Goal: Task Accomplishment & Management: Manage account settings

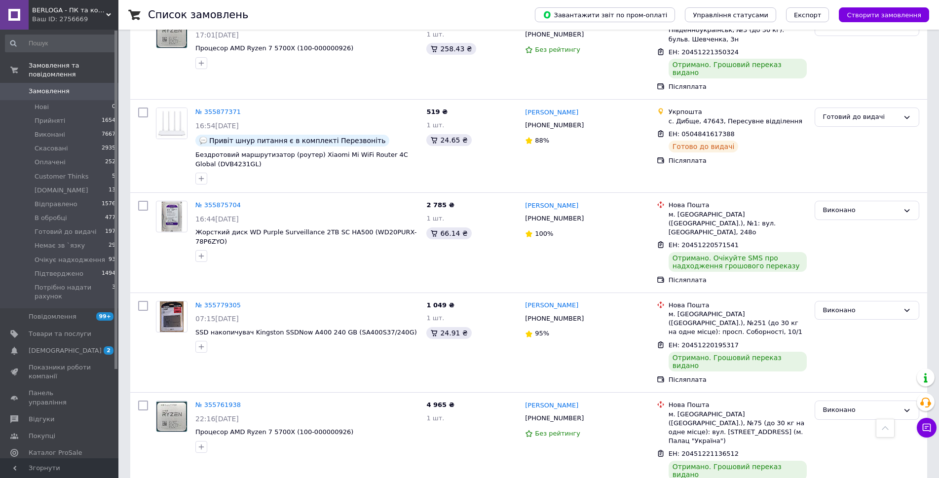
scroll to position [5979, 0]
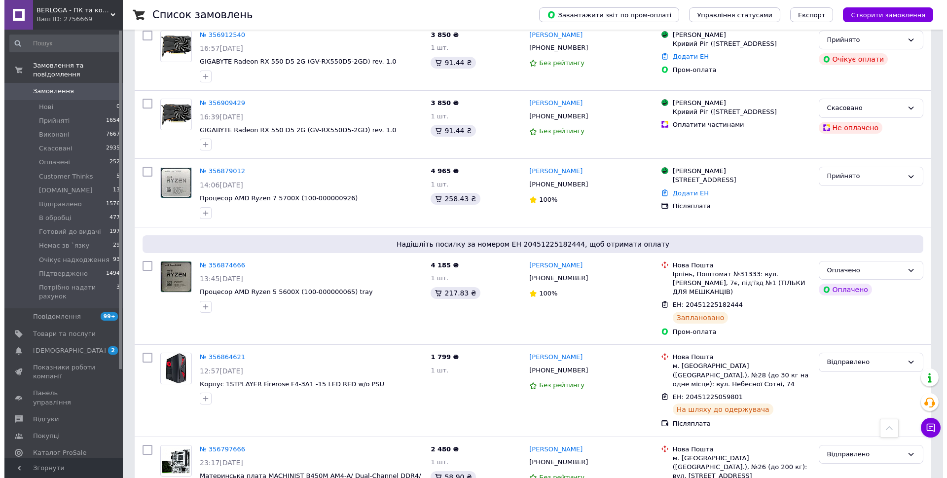
scroll to position [0, 0]
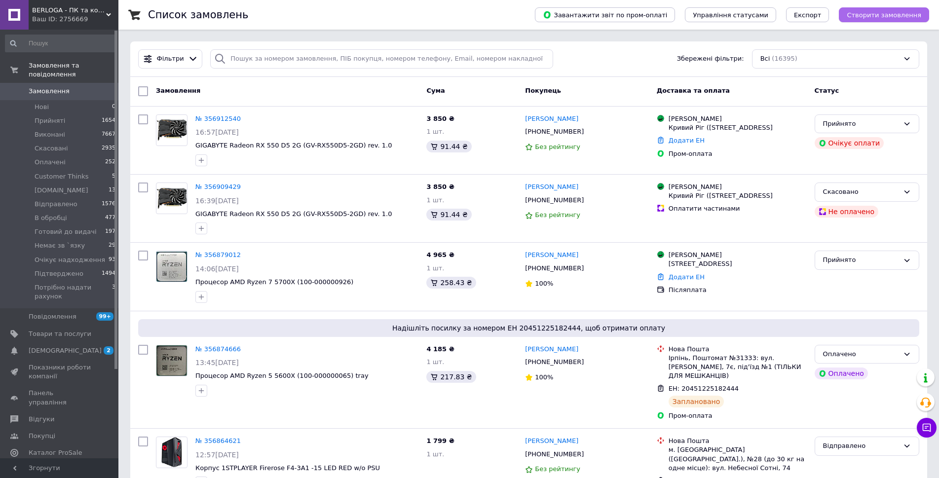
click at [879, 14] on span "Створити замовлення" at bounding box center [884, 14] width 74 height 7
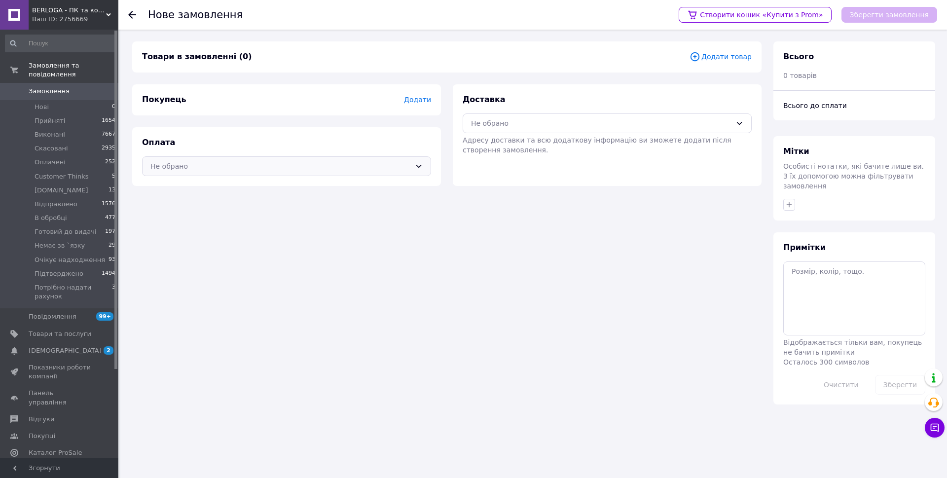
click at [269, 174] on div "Не обрано" at bounding box center [286, 166] width 289 height 20
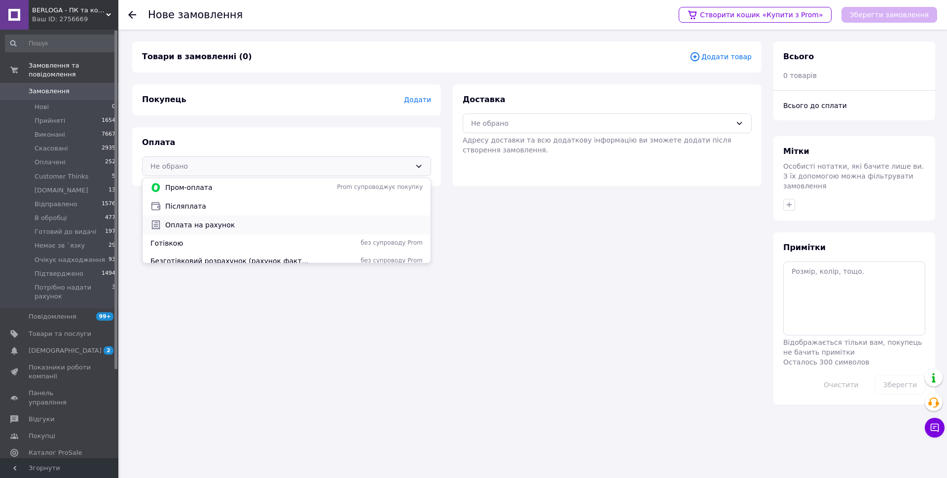
click at [239, 224] on span "Оплата на рахунок" at bounding box center [294, 225] width 258 height 10
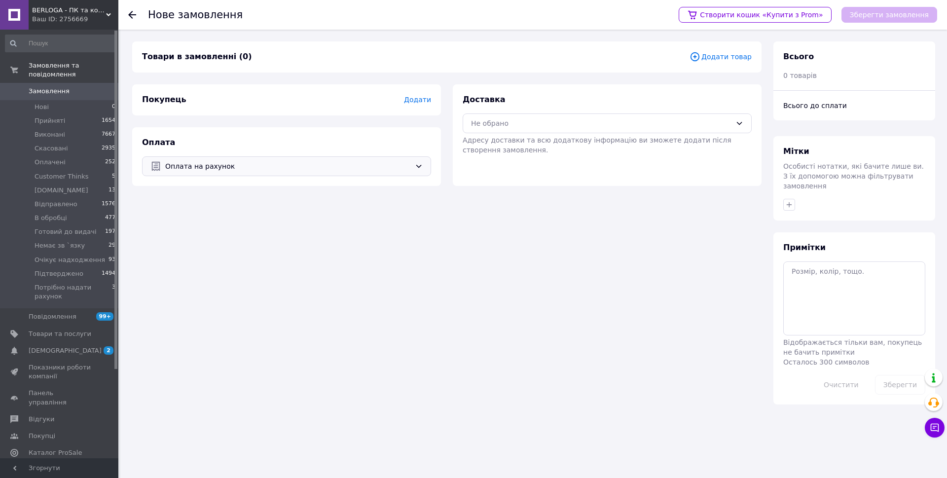
click at [217, 171] on span "Оплата на рахунок" at bounding box center [288, 166] width 246 height 11
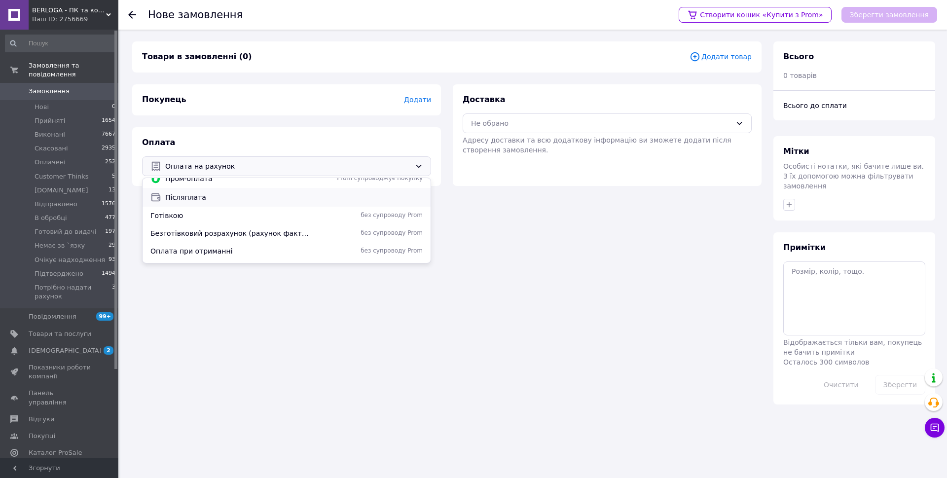
scroll to position [42, 0]
click at [231, 235] on span "Оплата при отриманні" at bounding box center [231, 236] width 162 height 10
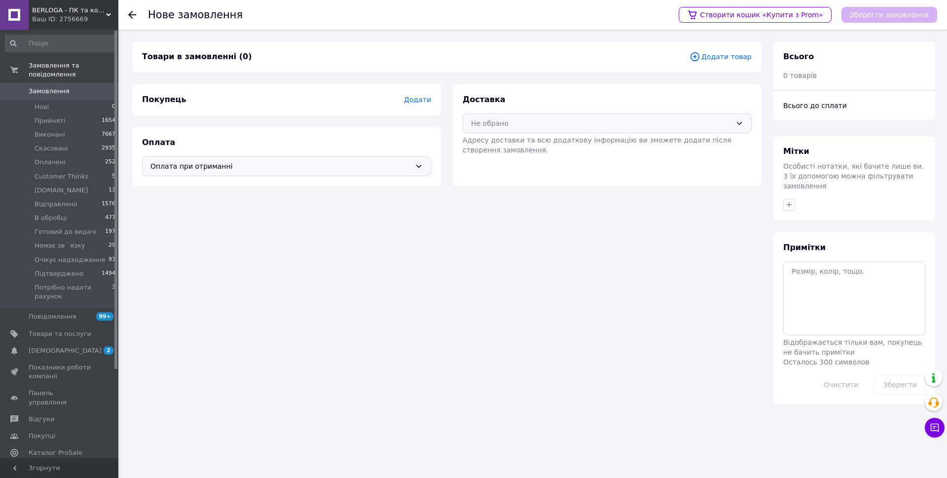
click at [533, 118] on div "Не обрано" at bounding box center [601, 123] width 260 height 11
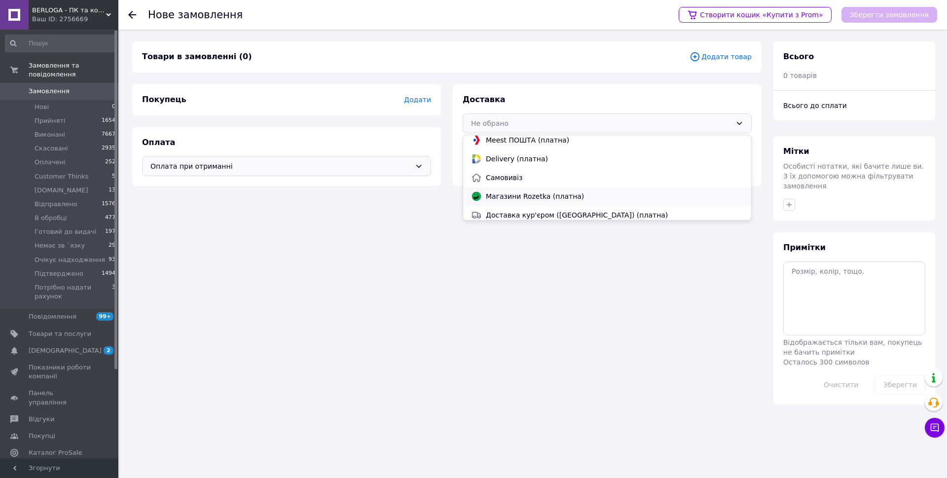
scroll to position [65, 0]
click at [515, 175] on span "Самовивіз" at bounding box center [615, 173] width 258 height 10
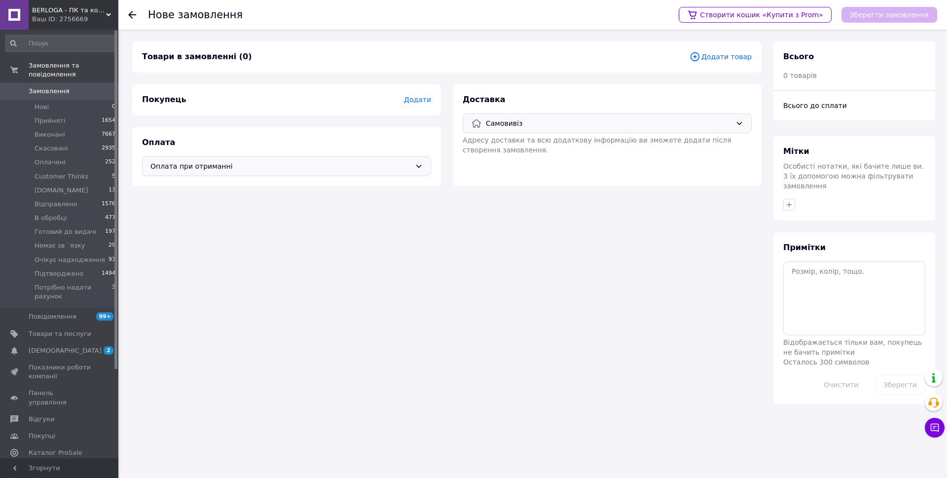
click at [734, 55] on span "Додати товар" at bounding box center [721, 56] width 62 height 11
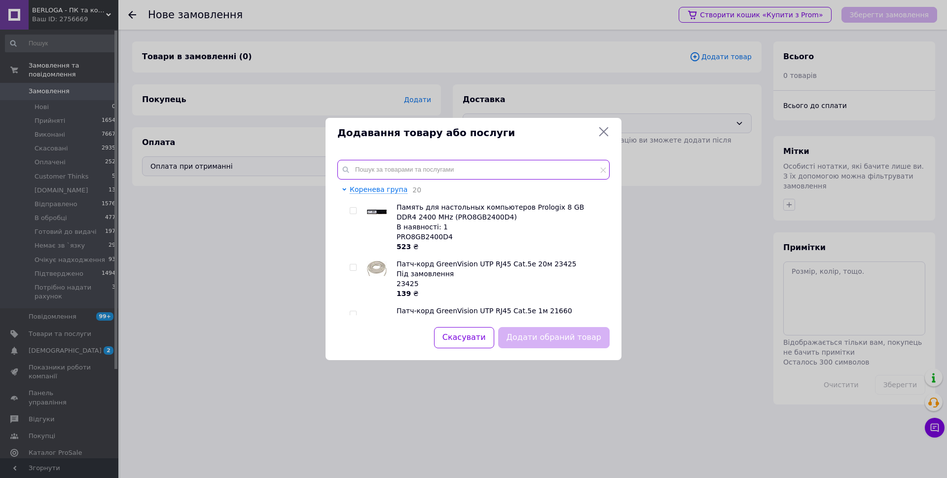
click at [391, 175] on input "text" at bounding box center [473, 170] width 272 height 20
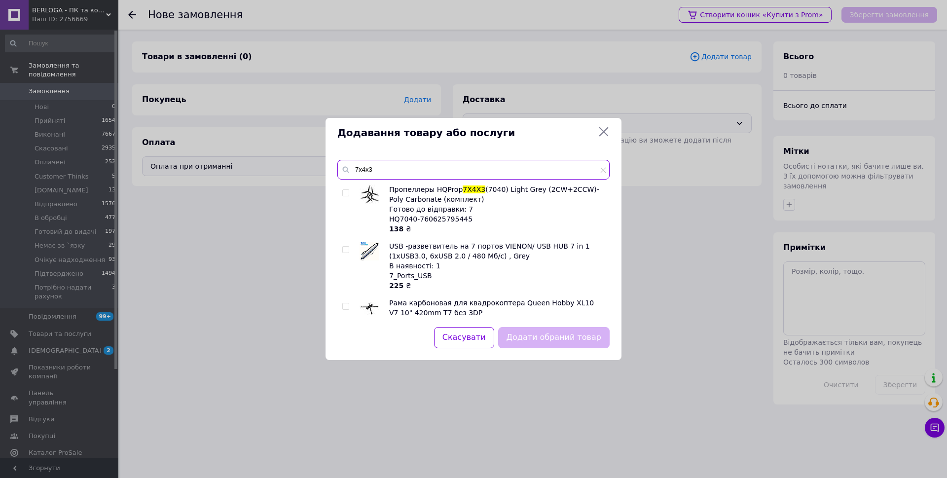
type input "7x4x3"
click at [347, 192] on input "checkbox" at bounding box center [345, 193] width 6 height 6
checkbox input "true"
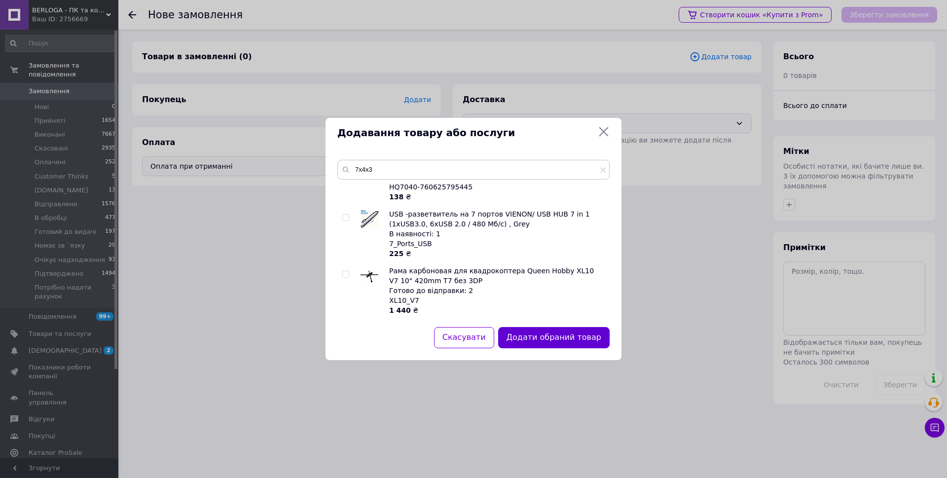
click at [534, 328] on button "Додати обраний товар" at bounding box center [553, 337] width 111 height 21
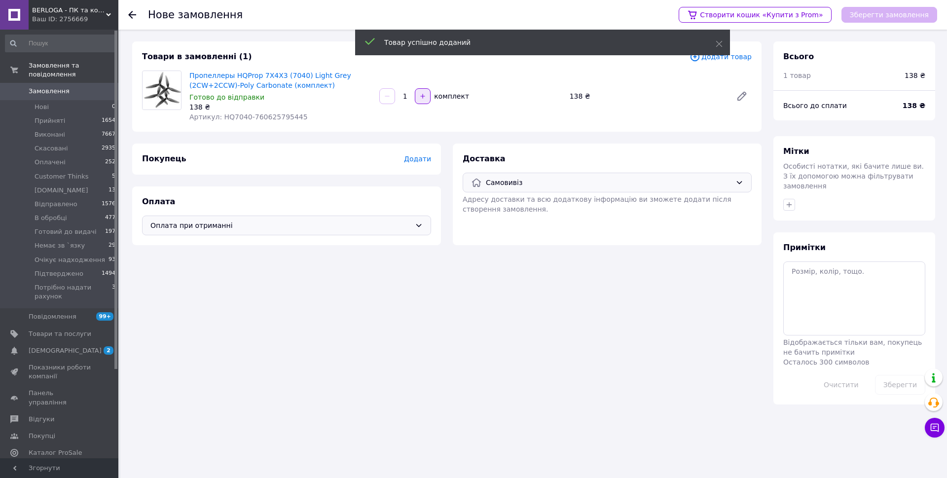
click at [420, 98] on icon "button" at bounding box center [422, 96] width 7 height 7
type input "2"
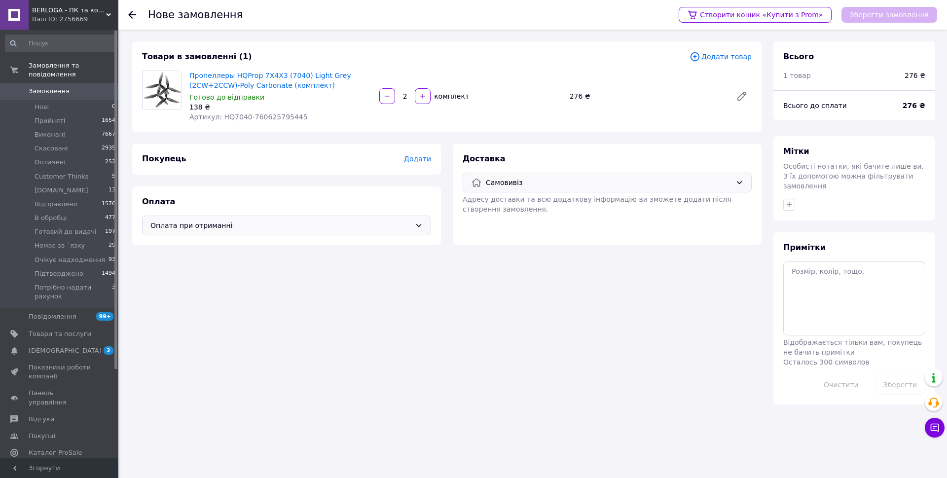
click at [719, 57] on span "Додати товар" at bounding box center [721, 56] width 62 height 11
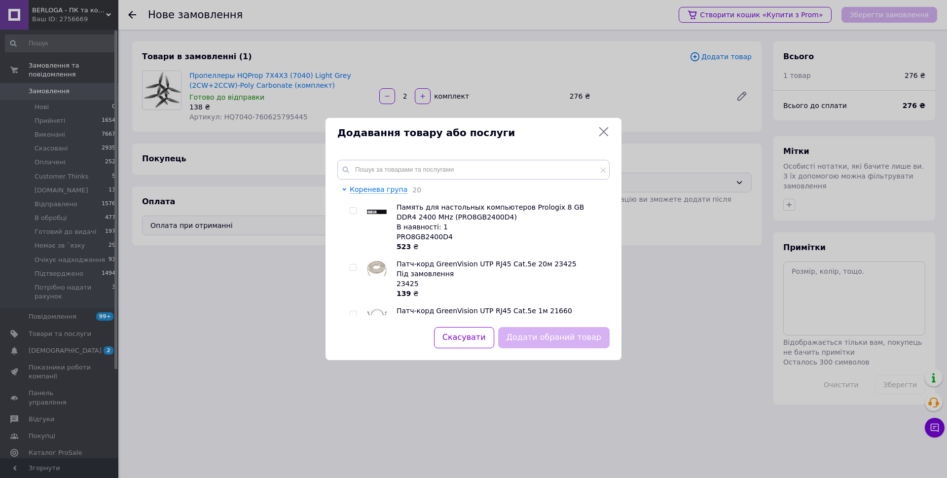
click at [233, 296] on div "Додавання товару або послуги Коренева група 20 Память для настольных компьютеро…" at bounding box center [473, 239] width 947 height 478
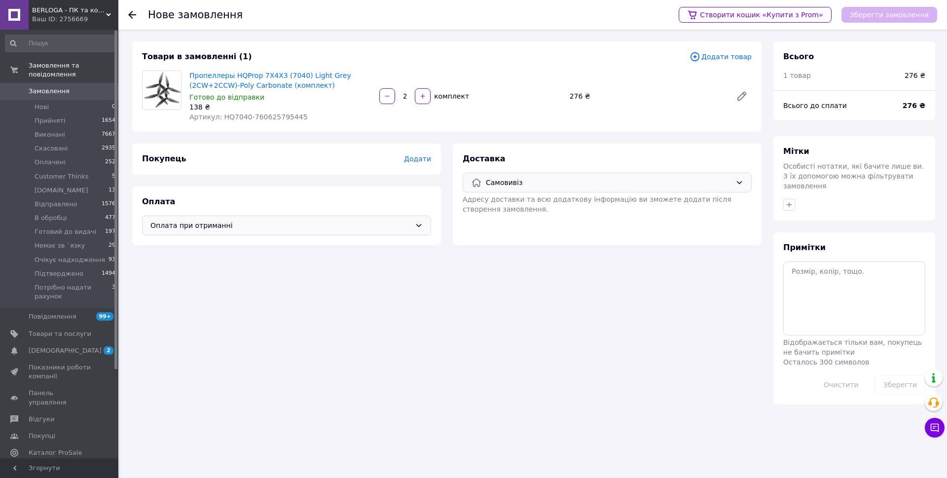
click at [419, 157] on span "Додати" at bounding box center [417, 159] width 27 height 8
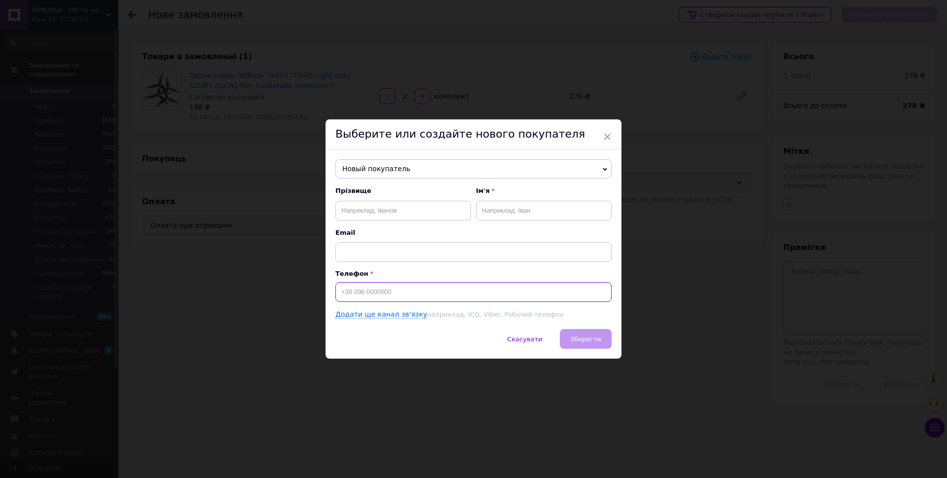
paste input "+380 63 171 6"
type input "+380 63 171 6"
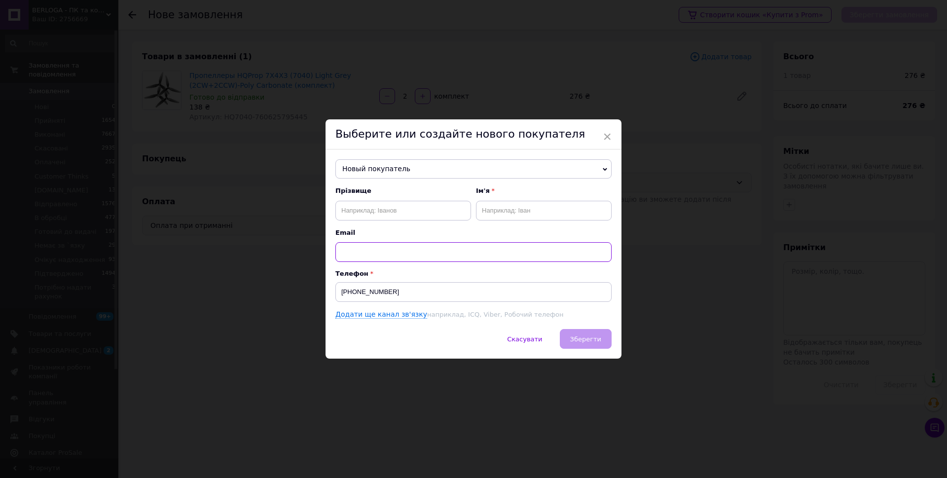
paste input "+380 63 171 6575"
click at [357, 248] on input "+380 63 171 6575" at bounding box center [473, 252] width 276 height 20
click at [363, 248] on input "+38063 171 6575" at bounding box center [473, 252] width 276 height 20
click at [374, 248] on input "+38063171 6575" at bounding box center [473, 252] width 276 height 20
type input "+380631716575"
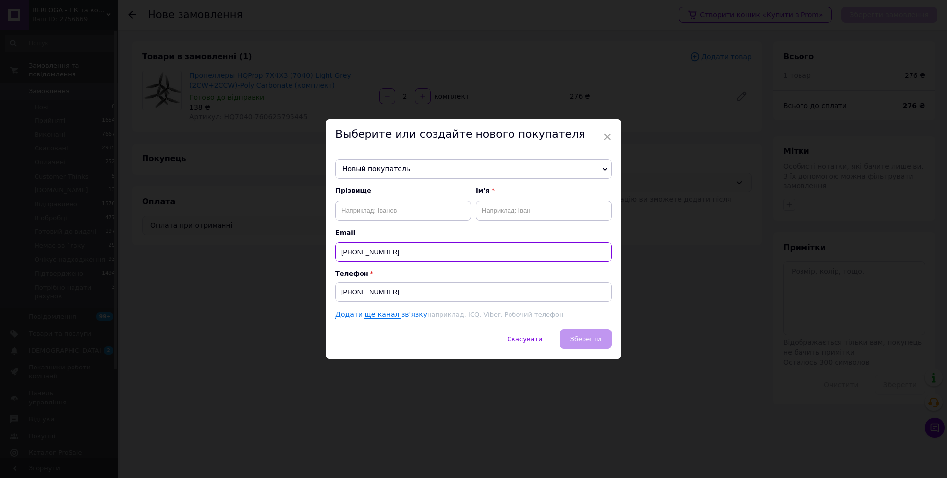
click at [374, 251] on input "+380631716575" at bounding box center [473, 252] width 276 height 20
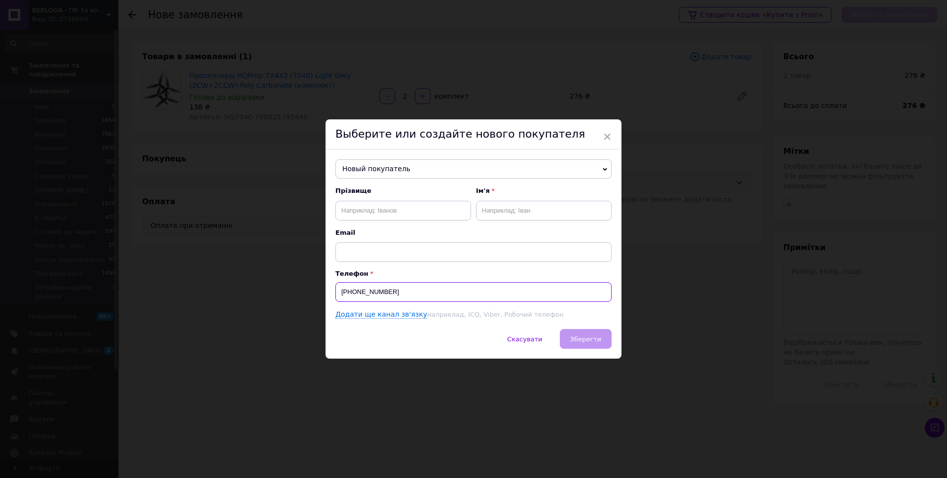
click at [362, 295] on input "+380 63 171 6" at bounding box center [473, 292] width 276 height 20
paste input "631716575"
type input "+380631716575"
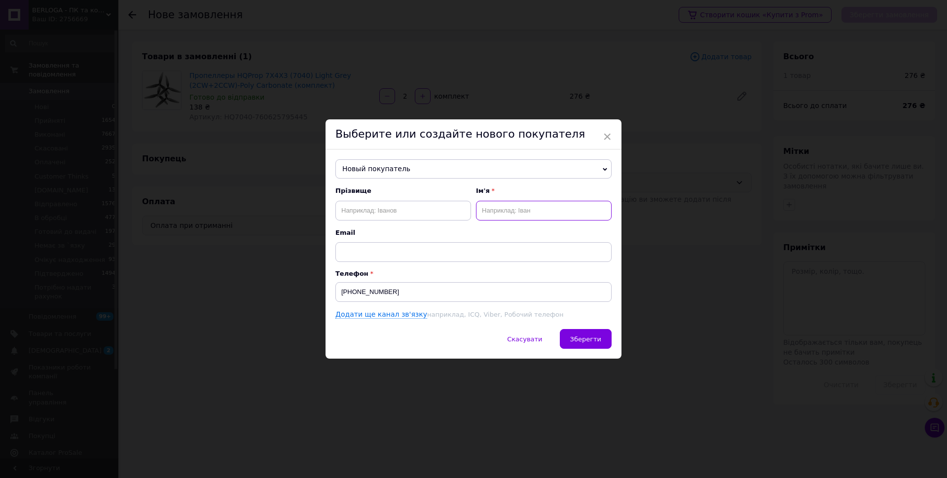
click at [504, 210] on input "text" at bounding box center [544, 211] width 136 height 20
type input "Василь"
click at [584, 337] on span "Зберегти" at bounding box center [585, 338] width 31 height 7
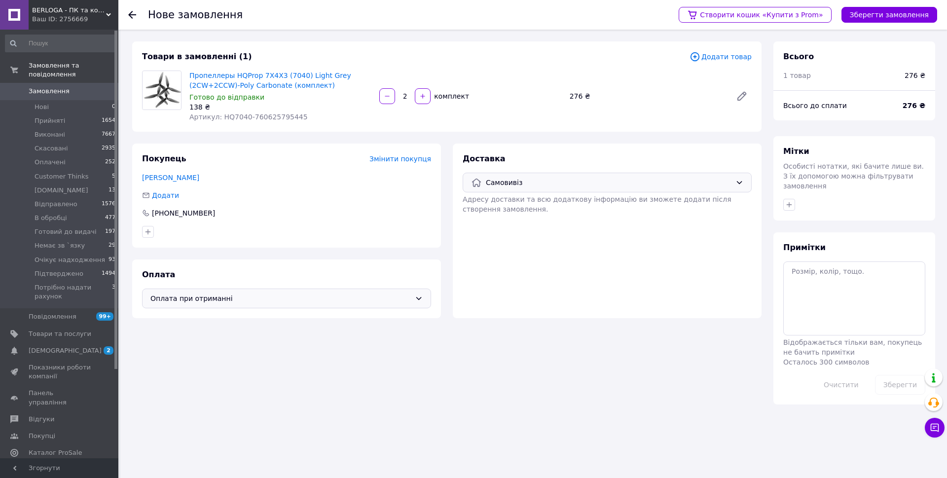
click at [709, 56] on span "Додати товар" at bounding box center [721, 56] width 62 height 11
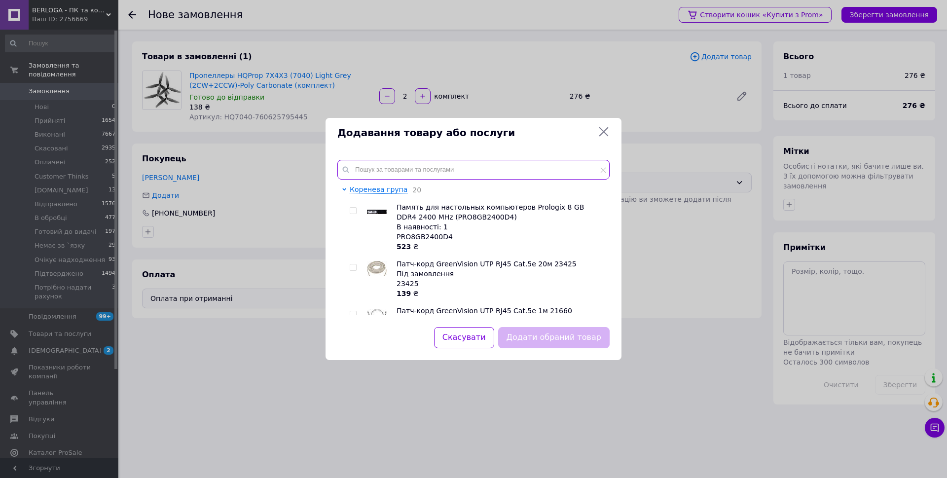
click at [372, 172] on input "text" at bounding box center [473, 170] width 272 height 20
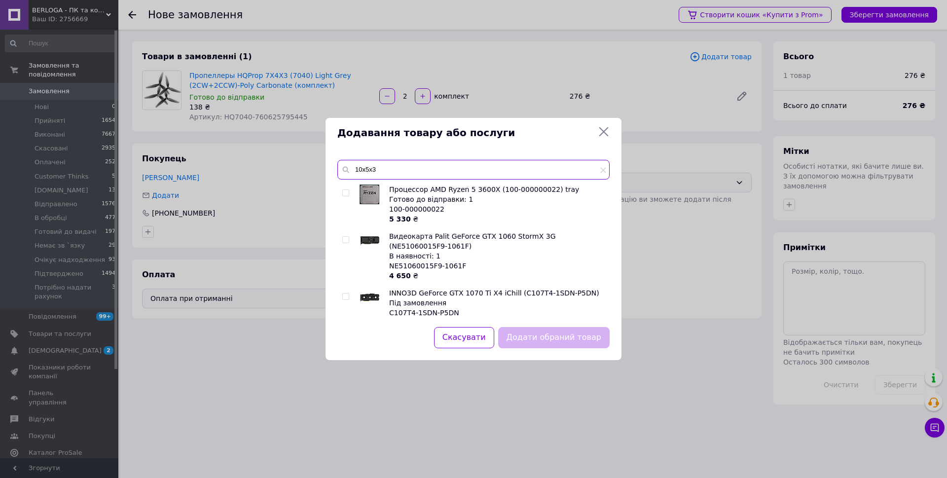
click at [355, 168] on input "10x5x3" at bounding box center [473, 170] width 272 height 20
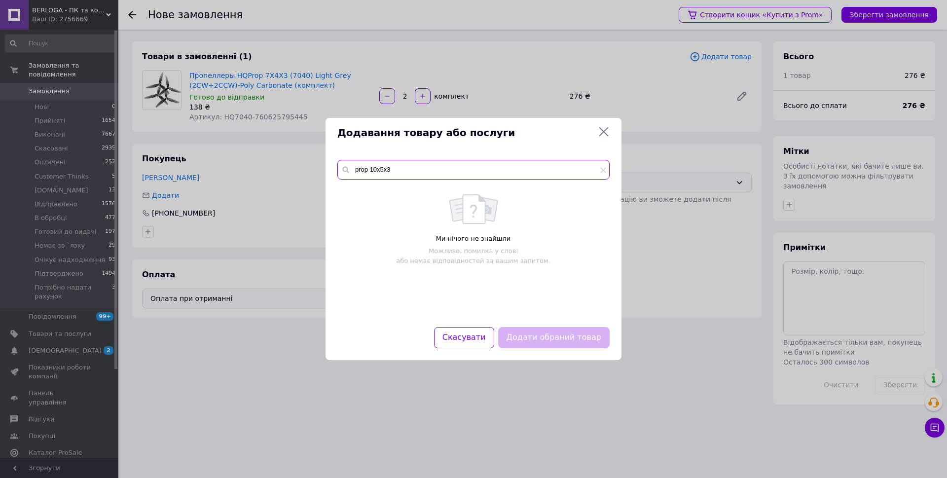
click at [355, 170] on input "prop 10x5x3" at bounding box center [473, 170] width 272 height 20
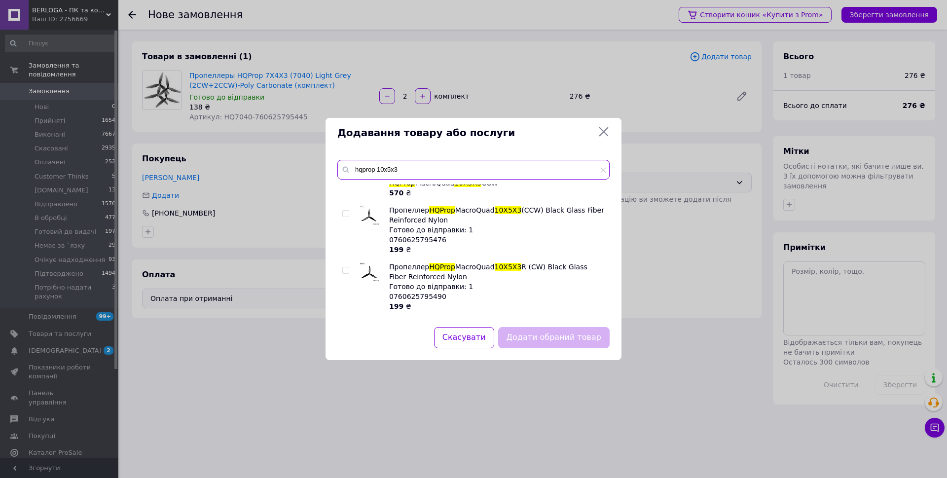
scroll to position [0, 0]
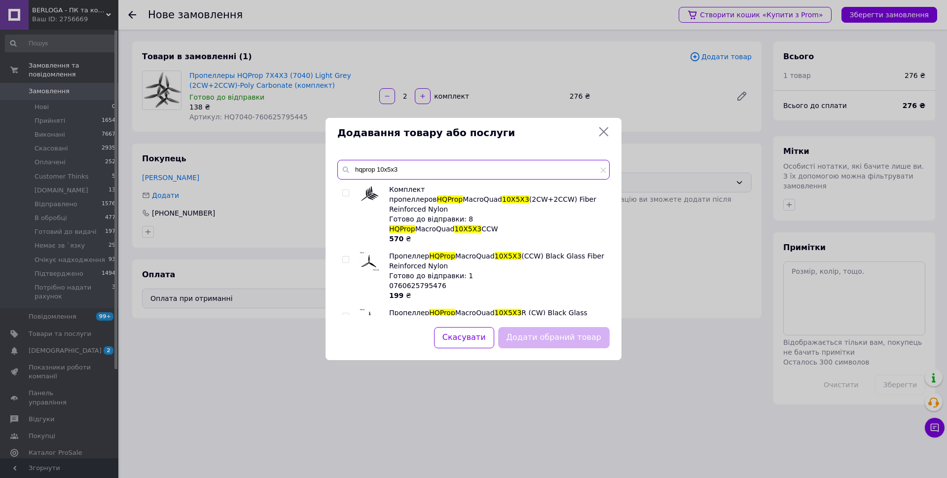
type input "hqprop 10x5x3"
click at [347, 192] on input "checkbox" at bounding box center [345, 193] width 6 height 6
checkbox input "true"
click at [544, 336] on button "Додати обраний товар" at bounding box center [553, 337] width 111 height 21
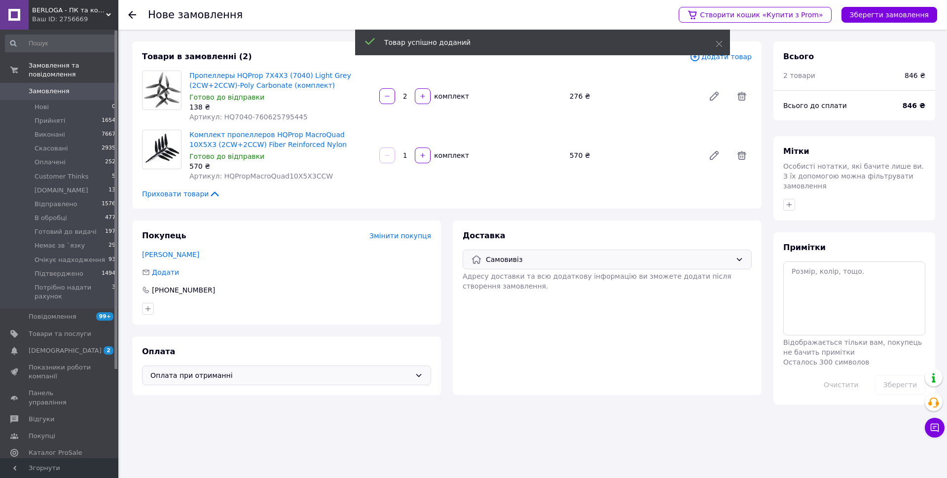
click at [410, 158] on input "1" at bounding box center [405, 155] width 16 height 7
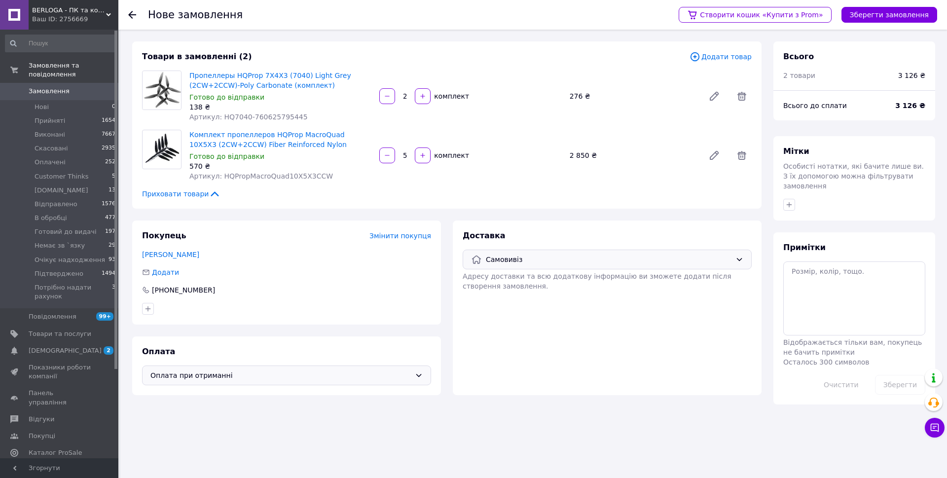
type input "5"
click at [496, 186] on div "Товари в замовленні (2) Додати товар Пропеллеры HQProp 7X4X3 (7040) Light Grey …" at bounding box center [446, 124] width 629 height 167
click at [711, 58] on span "Додати товар" at bounding box center [721, 56] width 62 height 11
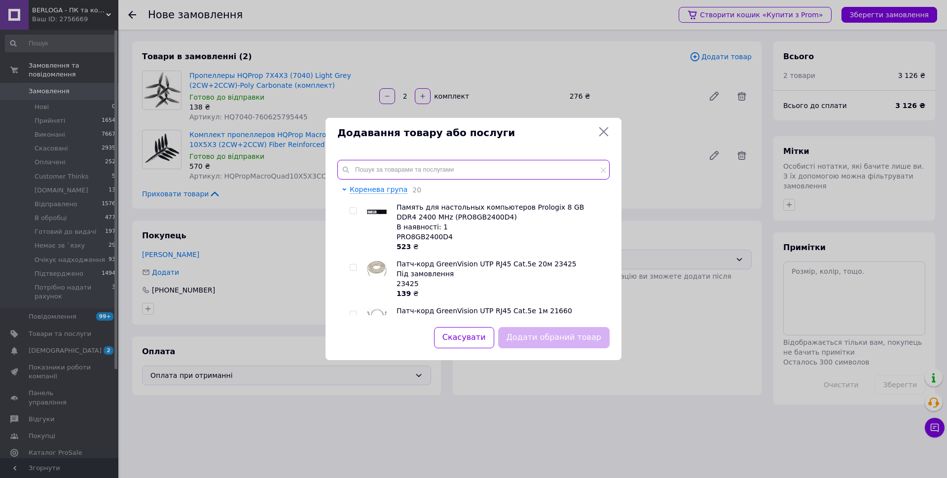
click at [372, 173] on input "text" at bounding box center [473, 170] width 272 height 20
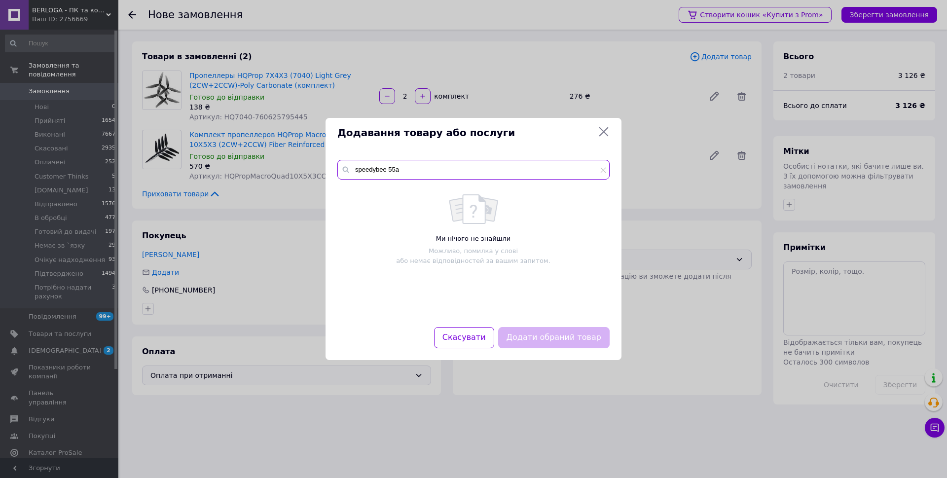
drag, startPoint x: 405, startPoint y: 170, endPoint x: 389, endPoint y: 169, distance: 16.3
click at [389, 169] on input "speedybee 55a" at bounding box center [473, 170] width 272 height 20
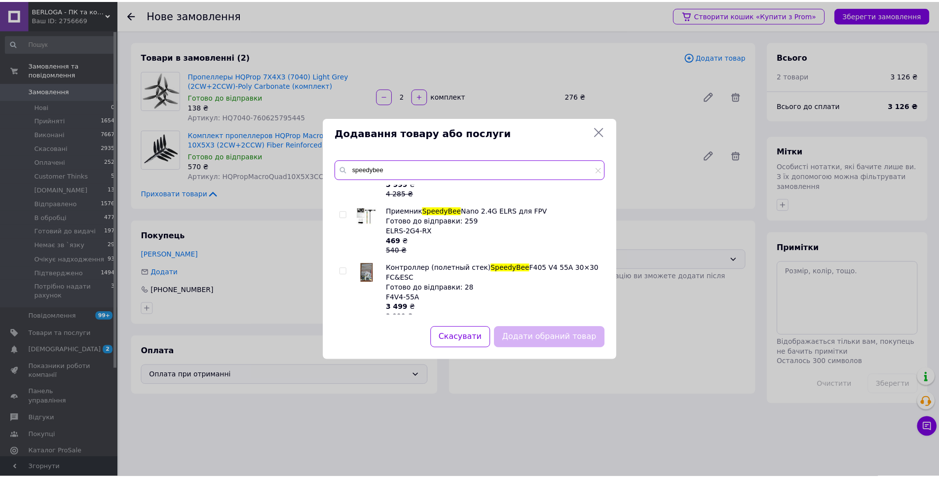
scroll to position [118, 0]
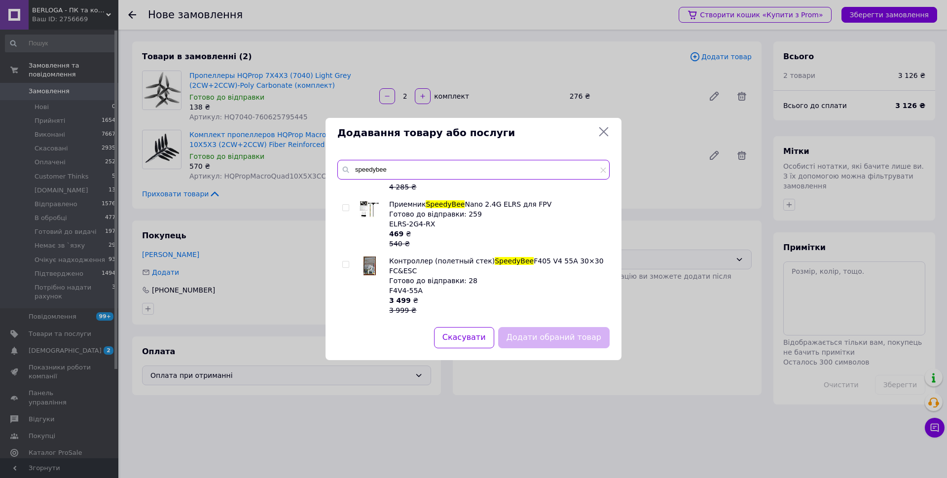
type input "speedybee"
click at [343, 262] on input "checkbox" at bounding box center [345, 264] width 6 height 6
checkbox input "true"
click at [540, 332] on button "Додати обраний товар" at bounding box center [553, 337] width 111 height 21
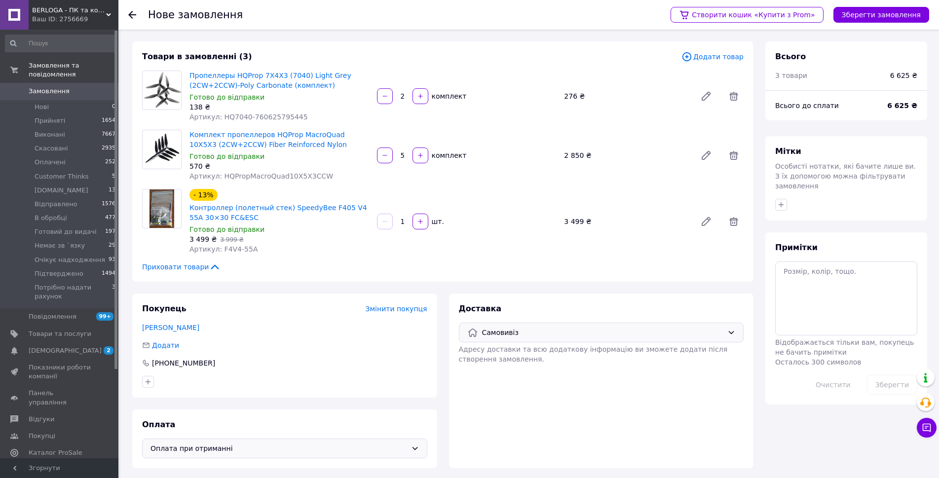
click at [404, 220] on input "1" at bounding box center [403, 221] width 16 height 7
type input "5"
click at [872, 18] on button "Зберегти замовлення" at bounding box center [881, 15] width 96 height 16
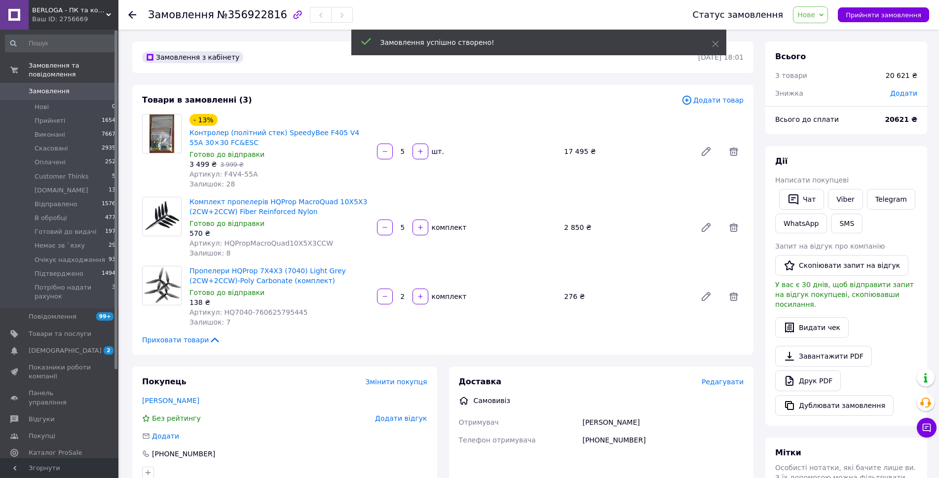
click at [825, 15] on span "Нове" at bounding box center [810, 14] width 35 height 17
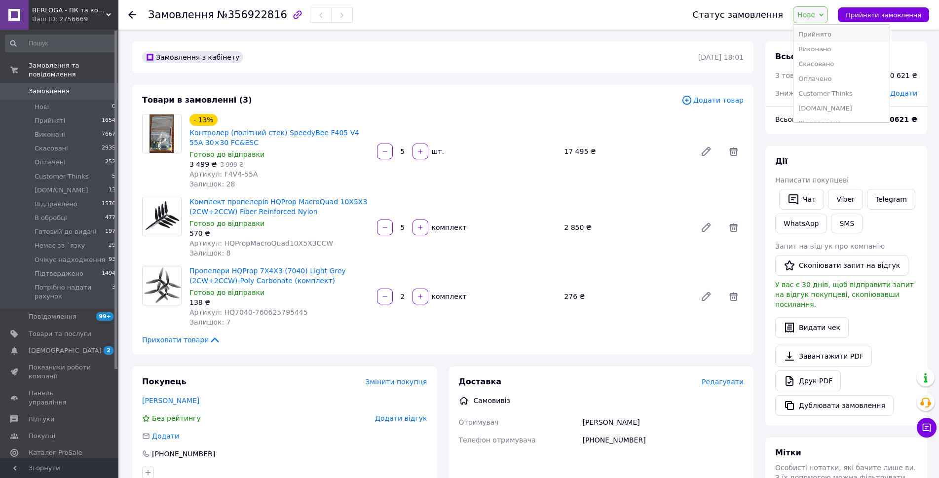
click at [834, 37] on li "Прийнято" at bounding box center [841, 34] width 96 height 15
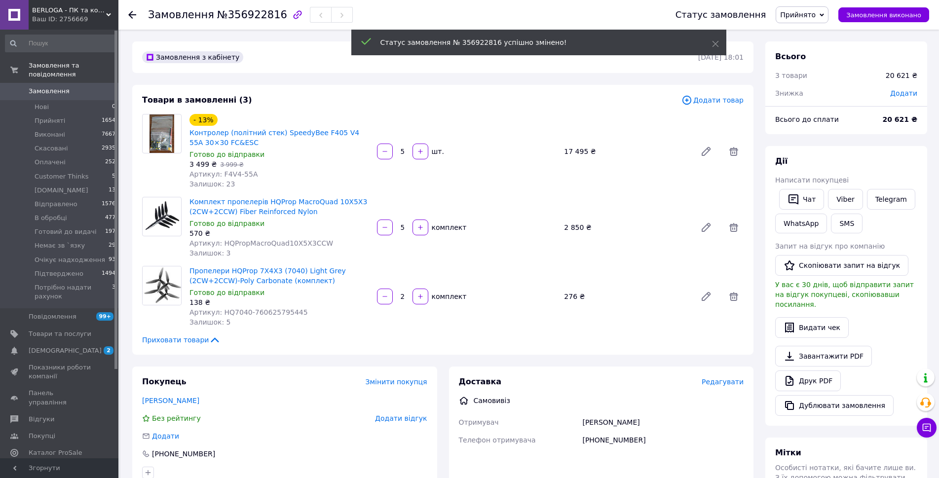
click at [815, 16] on span "Прийнято" at bounding box center [798, 15] width 36 height 8
click at [823, 101] on li "Підтверджено" at bounding box center [824, 97] width 96 height 15
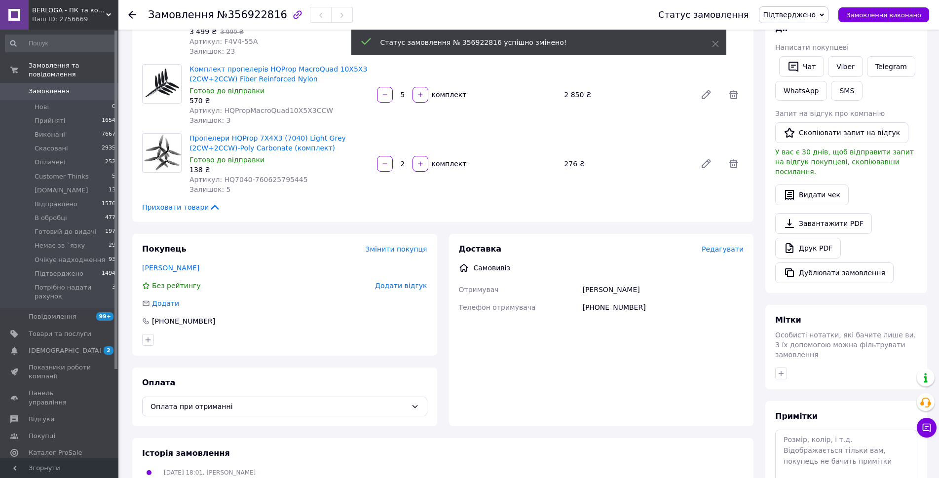
scroll to position [148, 0]
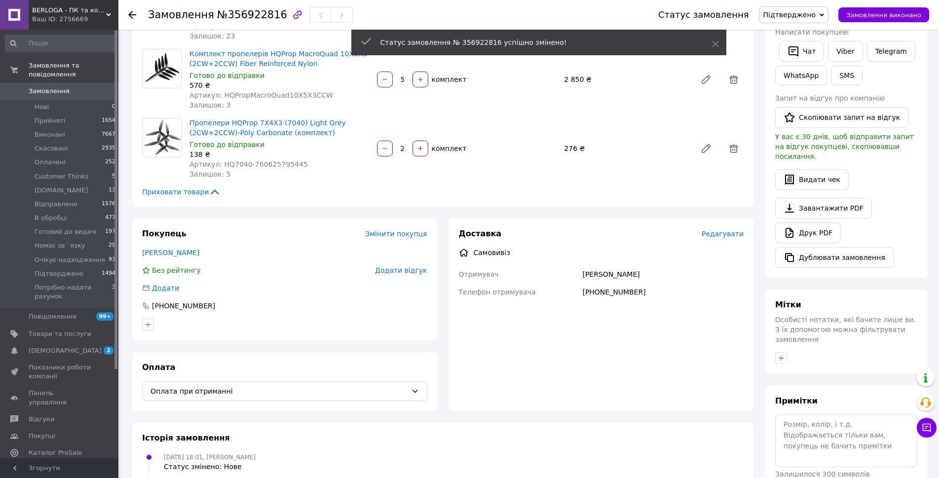
click at [716, 233] on span "Редагувати" at bounding box center [722, 234] width 42 height 8
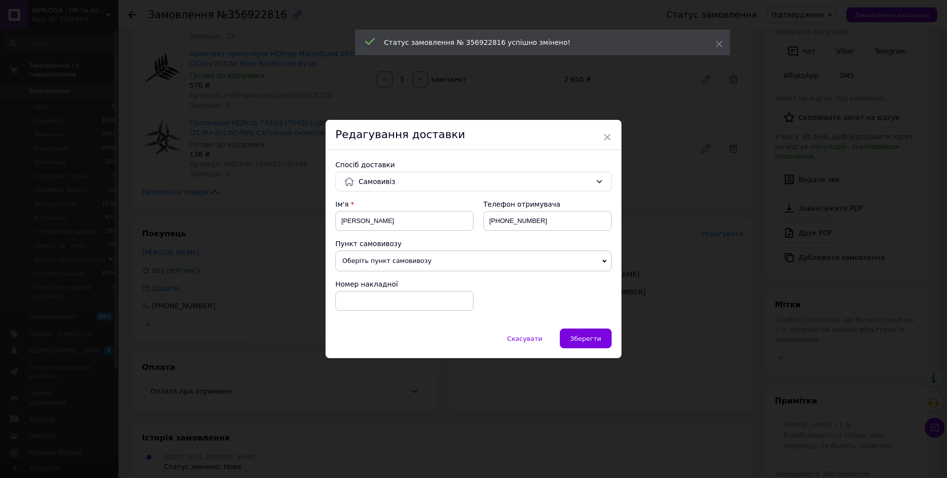
click at [429, 263] on span "Оберіть пункт самовивозу" at bounding box center [473, 261] width 276 height 21
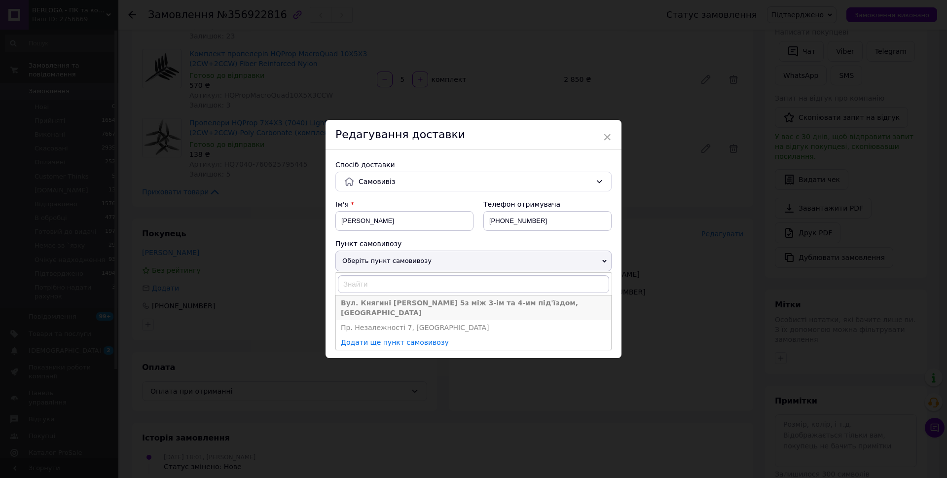
click at [394, 304] on li "Вул. Княгині [PERSON_NAME] 5з між 3-ім та 4-им під'їздом, [GEOGRAPHIC_DATA]" at bounding box center [473, 307] width 275 height 25
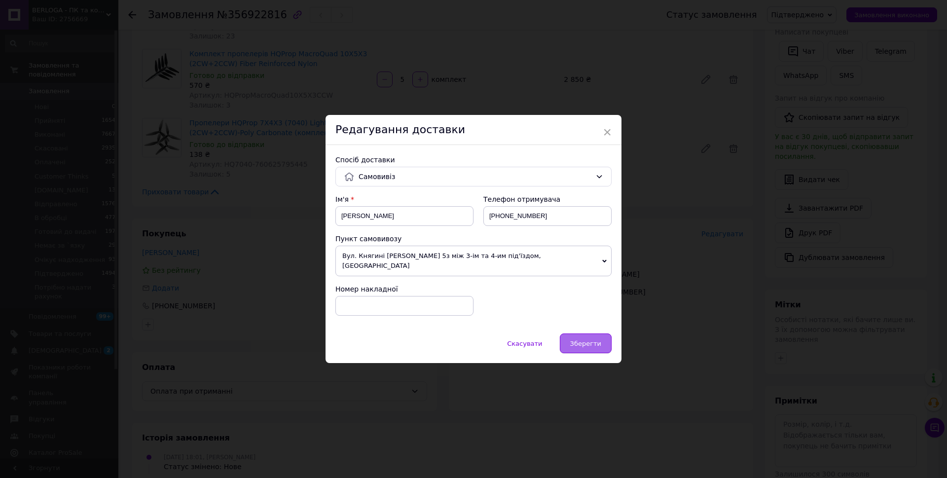
click at [577, 340] on span "Зберегти" at bounding box center [585, 343] width 31 height 7
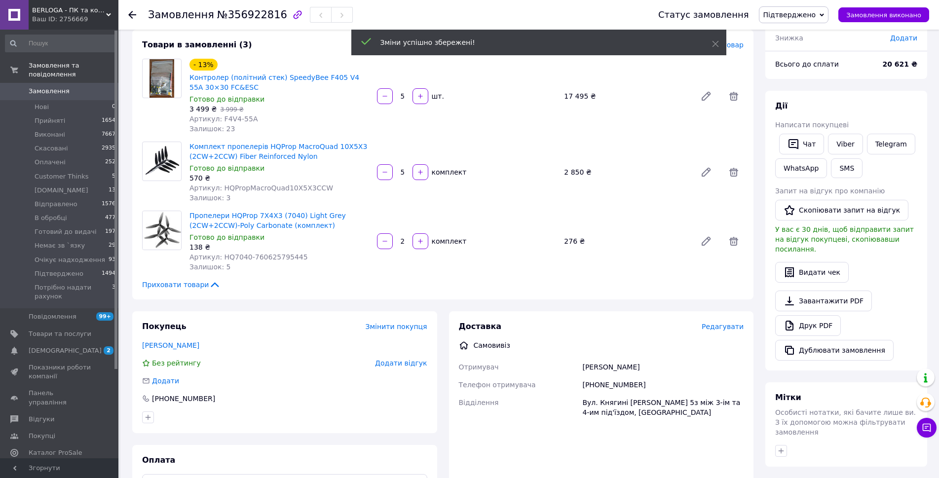
scroll to position [0, 0]
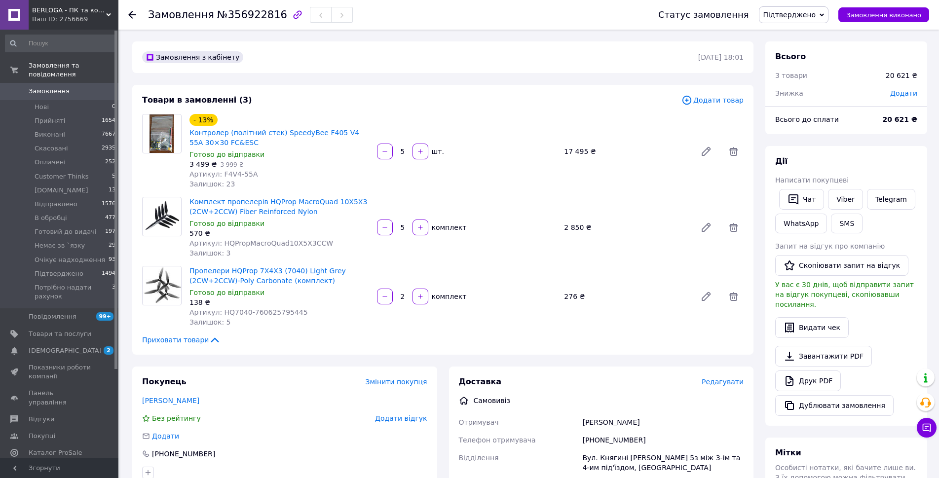
click at [278, 241] on span "Артикул: HQPropMacroQuad10X5X3CCW" at bounding box center [261, 243] width 144 height 8
copy span "HQPropMacroQuad10X5X3CCW"
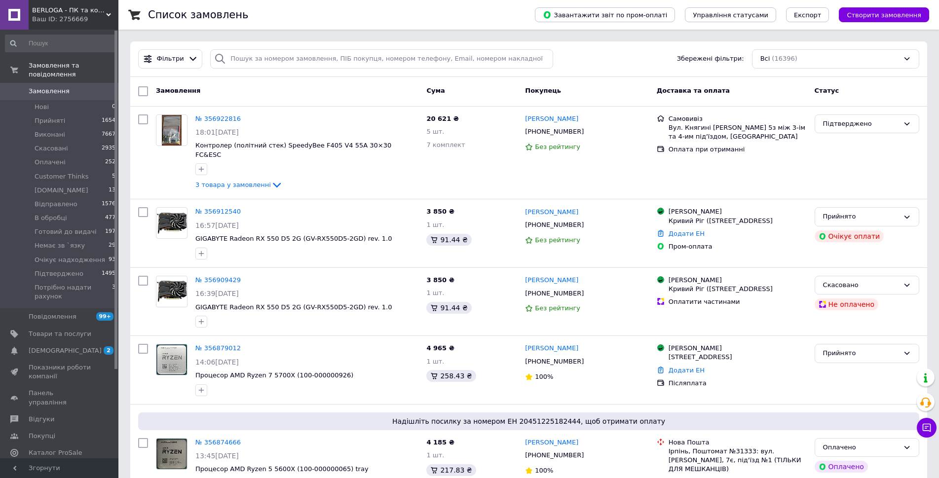
click at [12, 466] on span "Згорнути" at bounding box center [59, 468] width 118 height 20
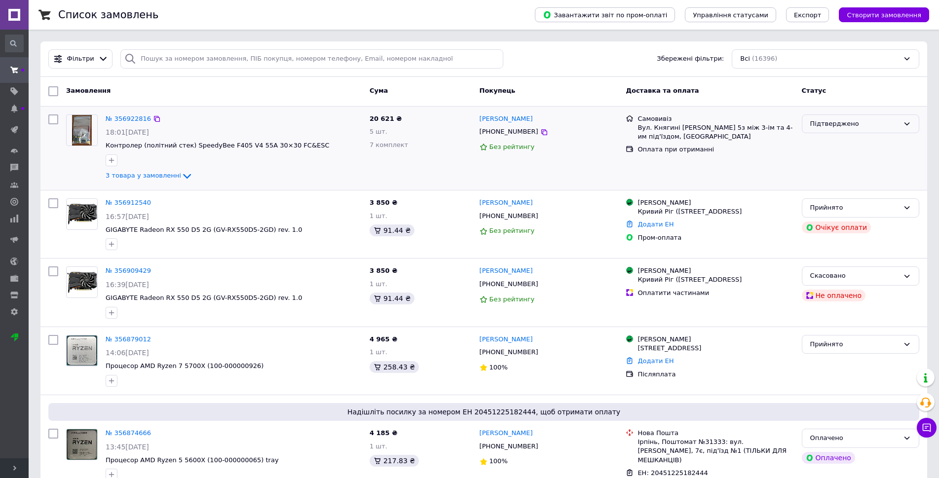
click at [841, 126] on div "Підтверджено" at bounding box center [854, 124] width 89 height 10
click at [862, 153] on li "Готовий до видачі" at bounding box center [860, 154] width 116 height 18
